Goal: Information Seeking & Learning: Learn about a topic

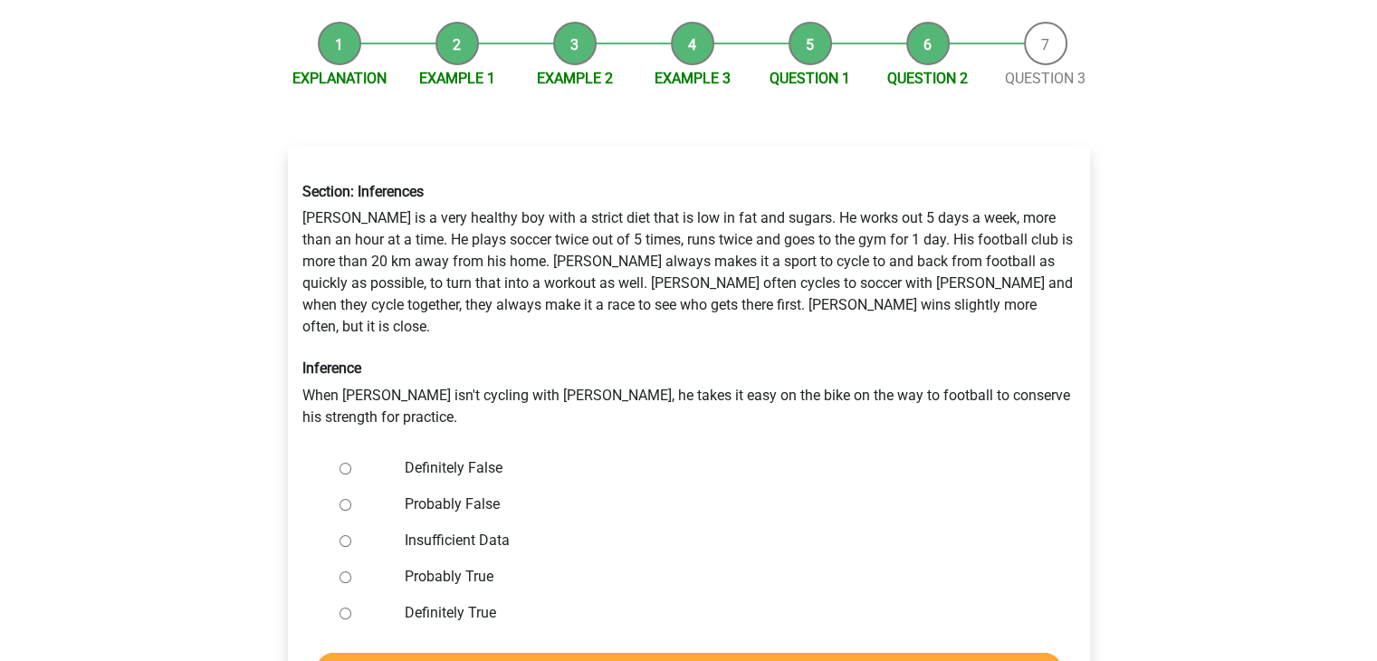
scroll to position [187, 0]
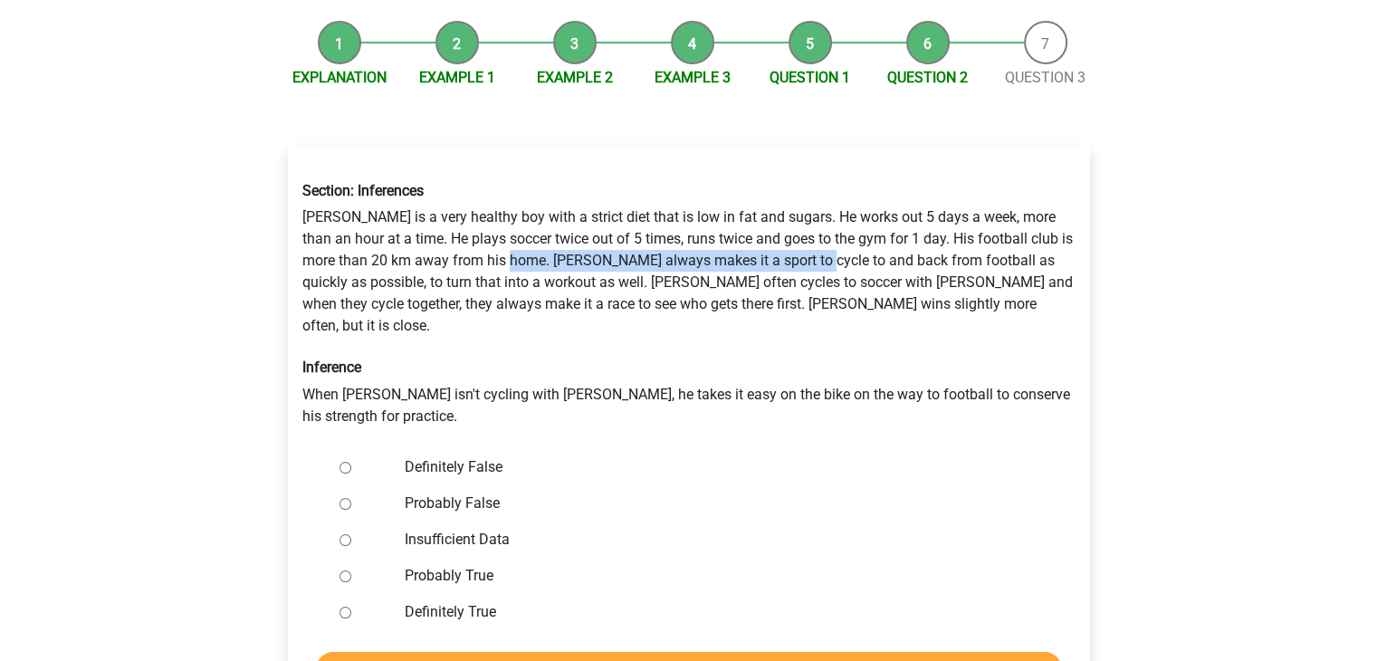
drag, startPoint x: 529, startPoint y: 233, endPoint x: 842, endPoint y: 244, distance: 313.4
click at [842, 244] on div "Section: Inferences Rowan is a very healthy boy with a strict diet that is low …" at bounding box center [689, 303] width 800 height 273
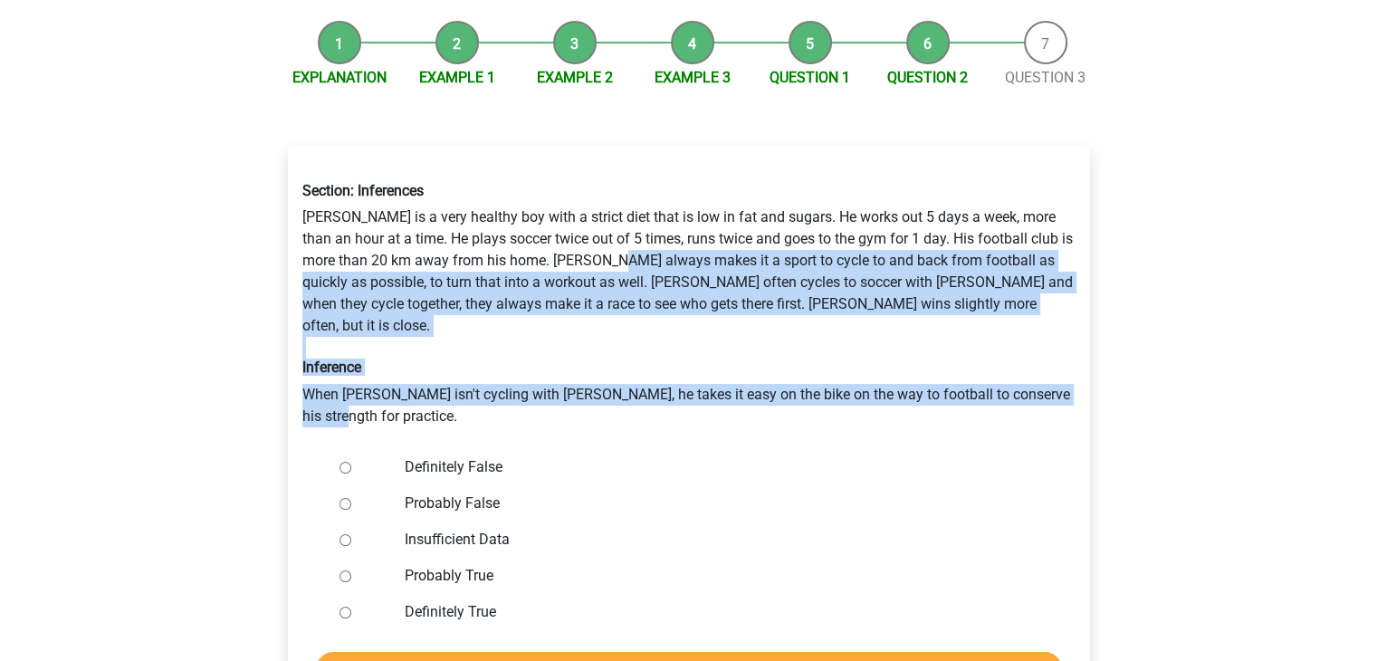
drag, startPoint x: 645, startPoint y: 233, endPoint x: 530, endPoint y: 370, distance: 179.3
click at [530, 370] on div "Section: Inferences Rowan is a very healthy boy with a strict diet that is low …" at bounding box center [689, 303] width 800 height 273
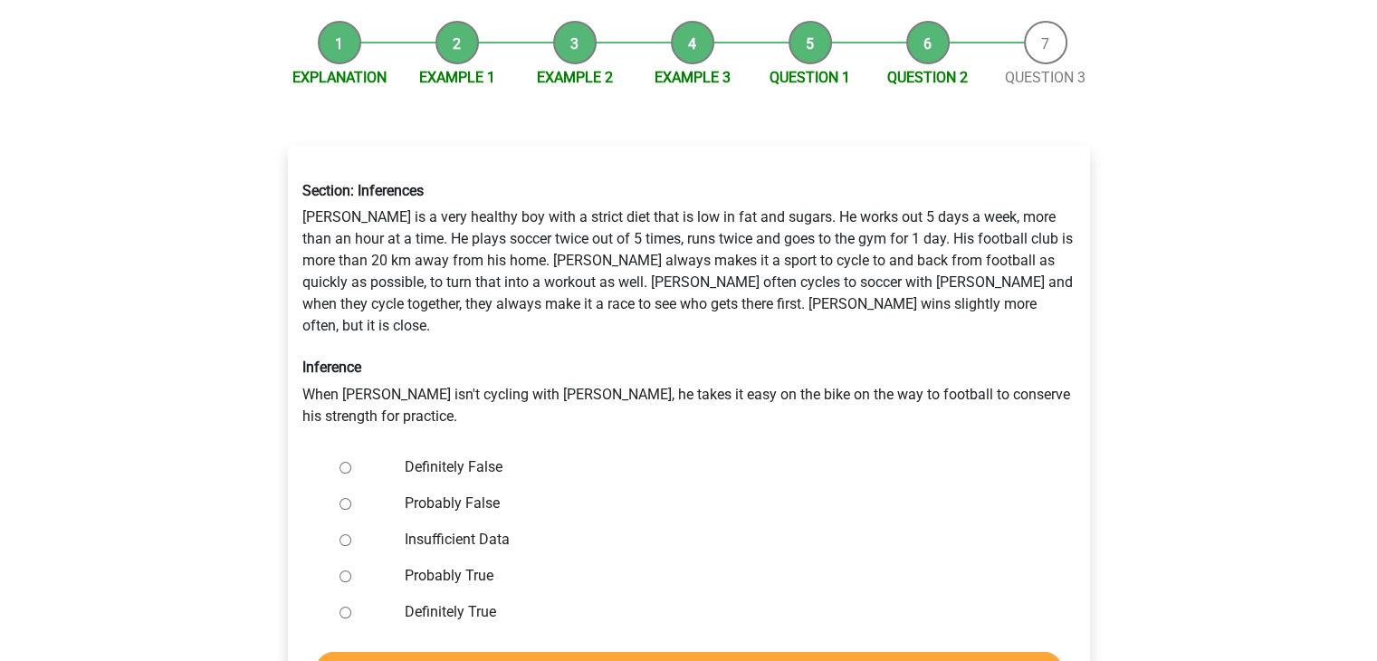
click at [344, 462] on input "Definitely False" at bounding box center [346, 468] width 12 height 12
radio input "true"
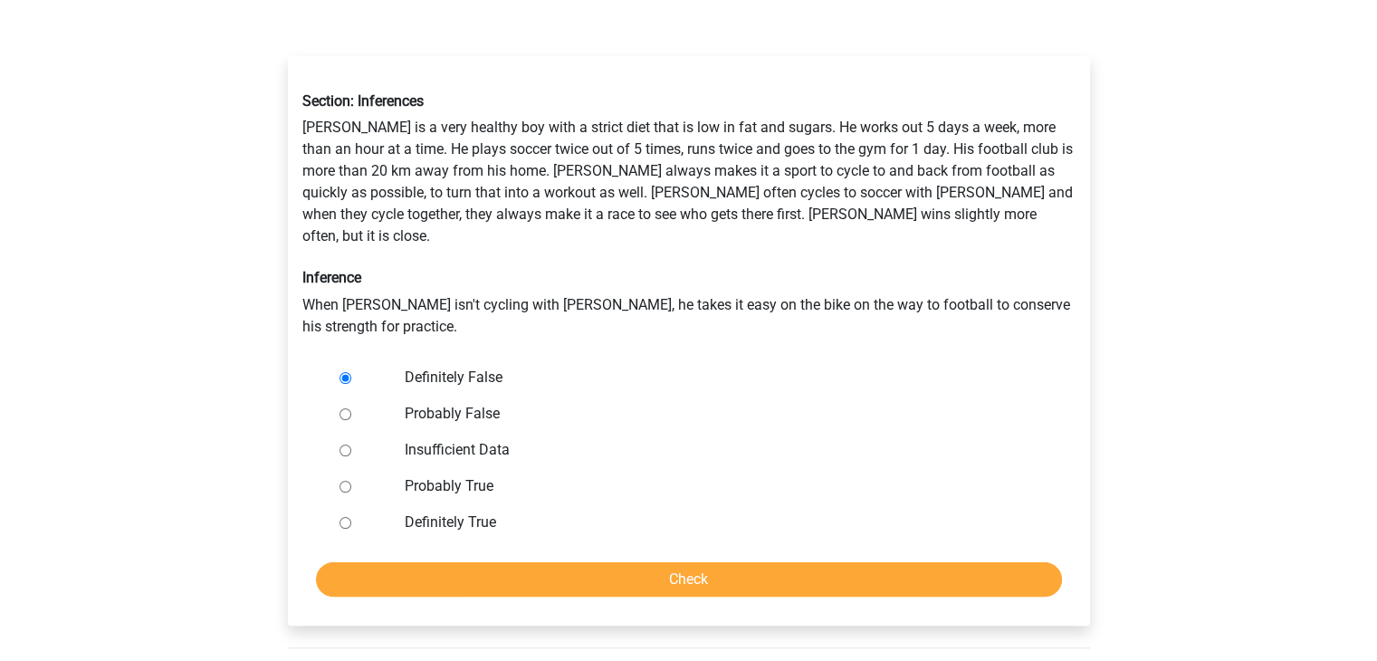
scroll to position [286, 0]
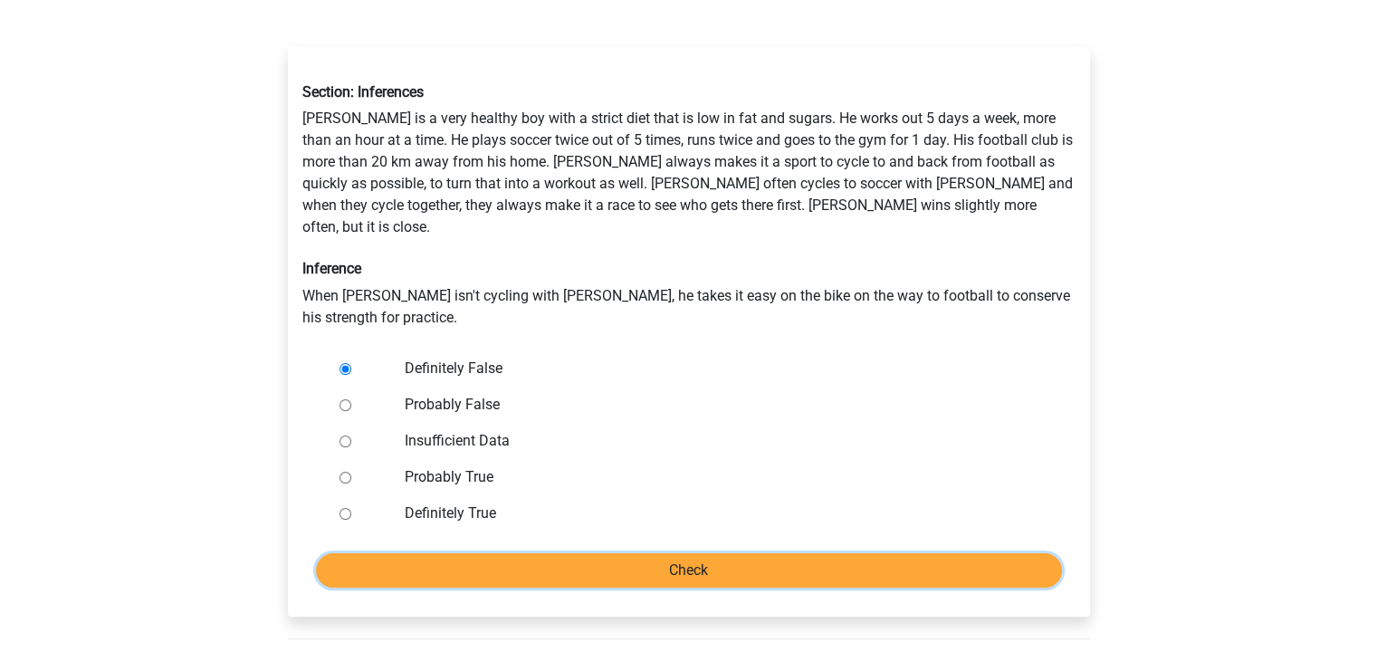
click at [568, 553] on input "Check" at bounding box center [689, 570] width 746 height 34
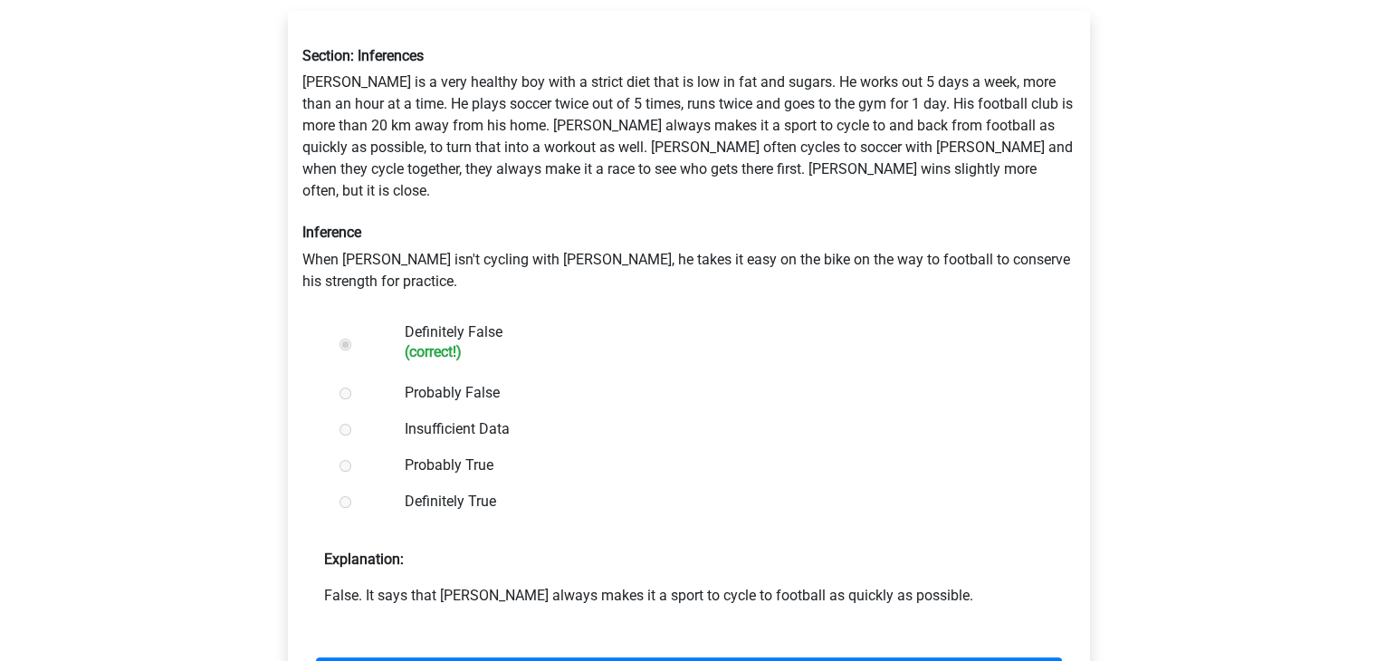
scroll to position [347, 0]
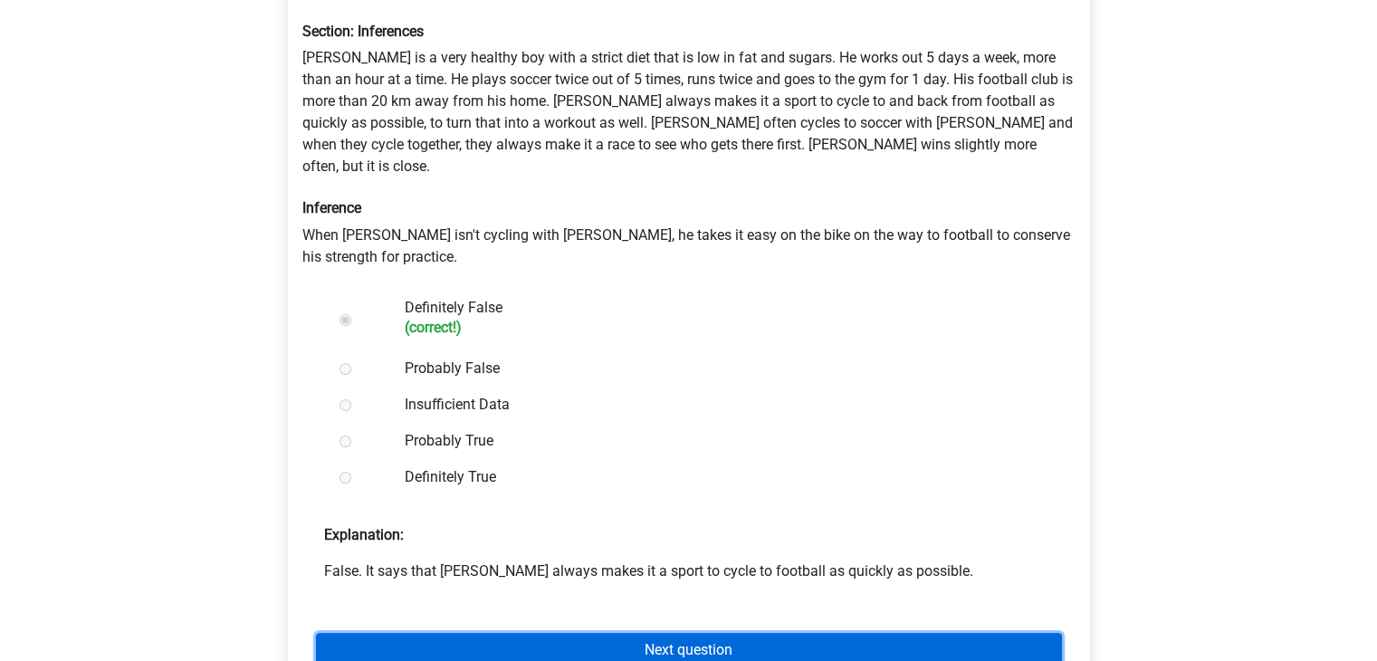
click at [583, 633] on link "Next question" at bounding box center [689, 650] width 746 height 34
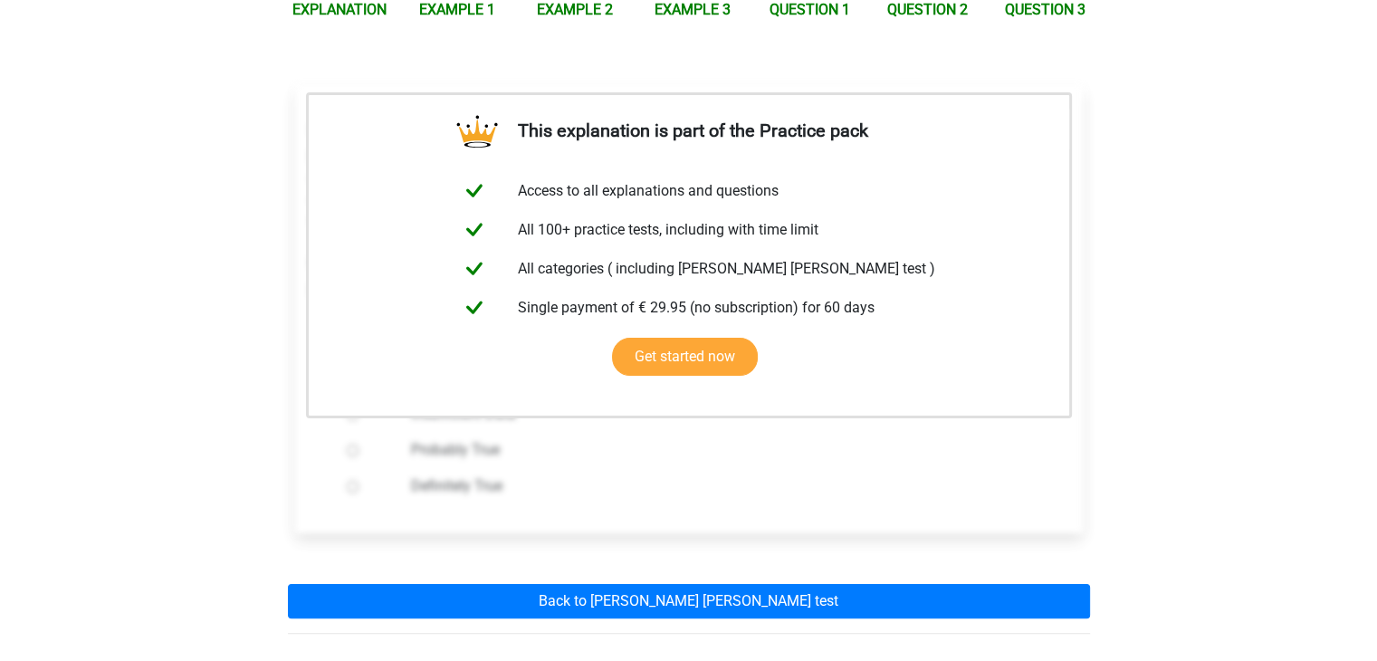
scroll to position [253, 0]
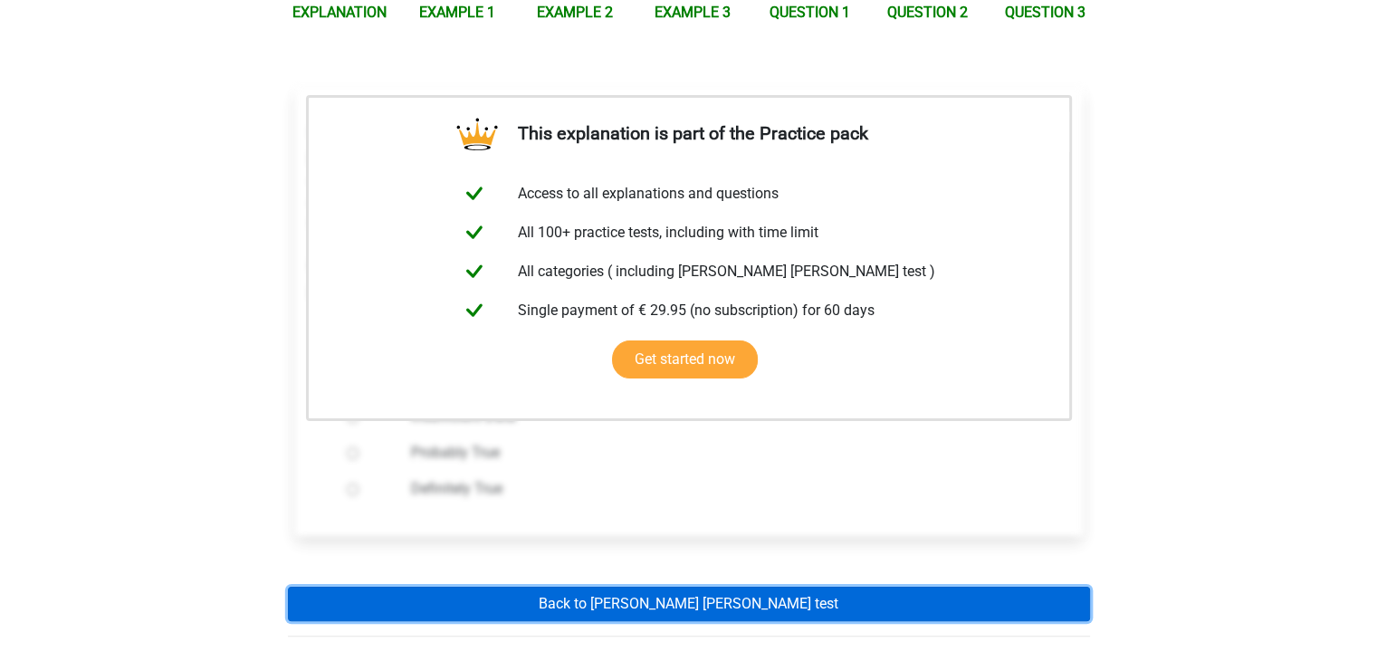
click at [589, 595] on link "Back to [PERSON_NAME] [PERSON_NAME] test" at bounding box center [689, 604] width 802 height 34
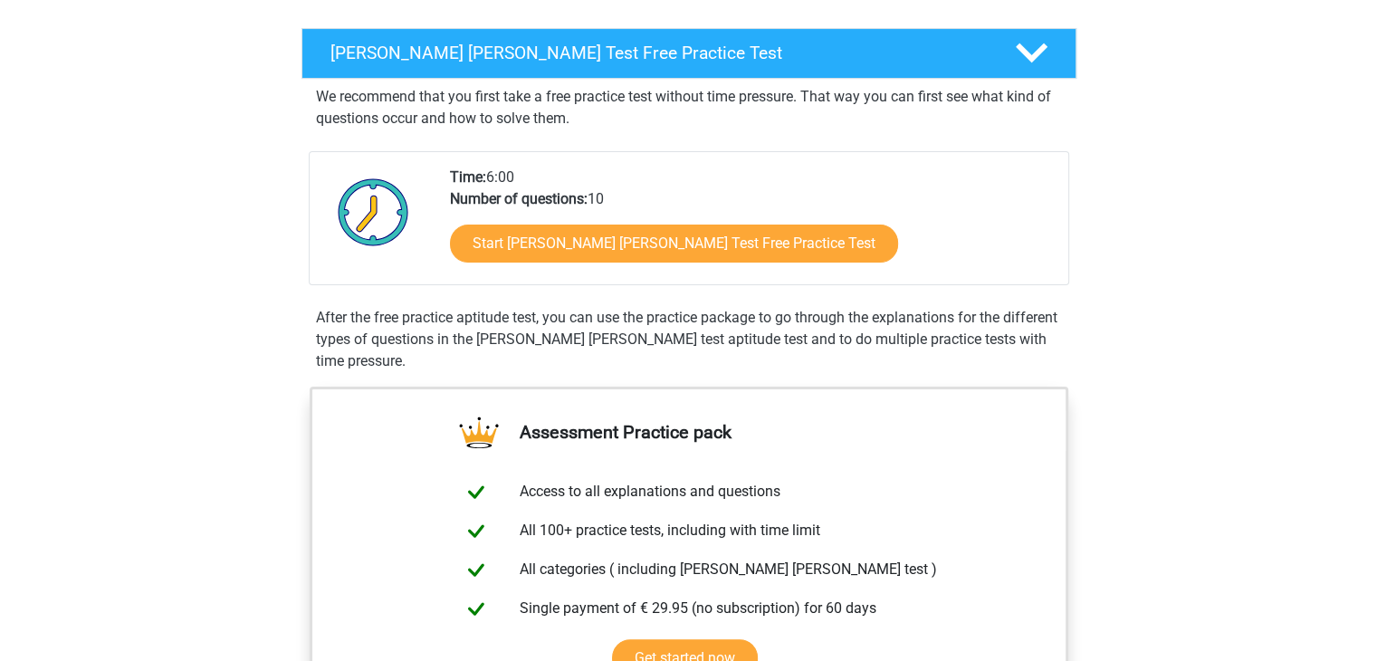
scroll to position [264, 0]
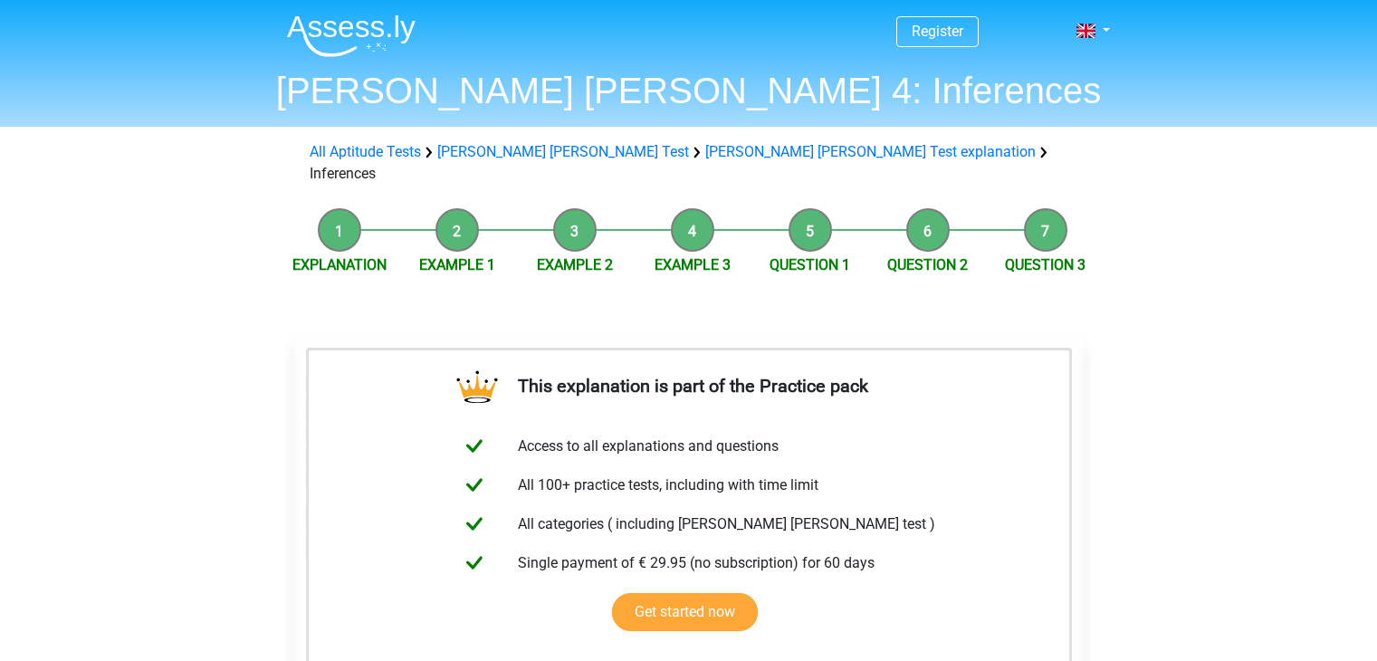
scroll to position [253, 0]
